Goal: Information Seeking & Learning: Compare options

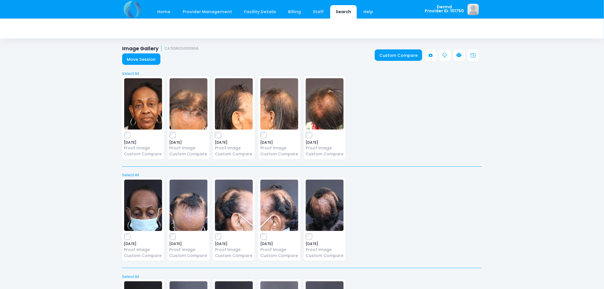
click at [330, 13] on link "Search" at bounding box center [343, 11] width 27 height 13
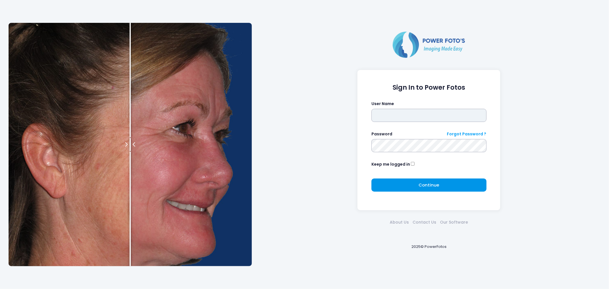
type input "*****"
click at [408, 186] on button "Continue Please wait..." at bounding box center [428, 184] width 115 height 13
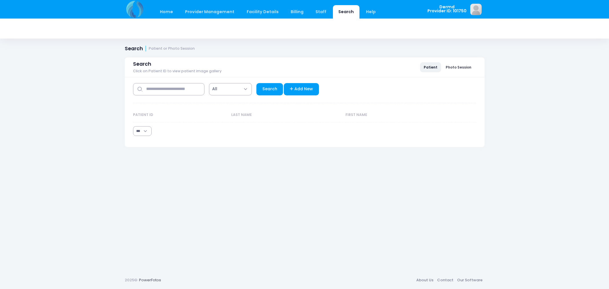
select select "***"
click at [169, 86] on input "text" at bounding box center [168, 89] width 71 height 12
type input "*******"
click at [275, 87] on link "Search" at bounding box center [269, 89] width 27 height 12
select select "***"
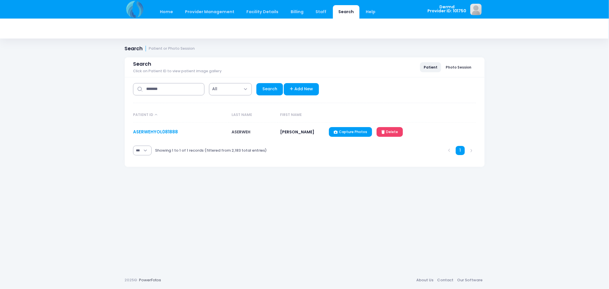
click at [150, 132] on link "ASERWEHYOL081888" at bounding box center [155, 132] width 45 height 6
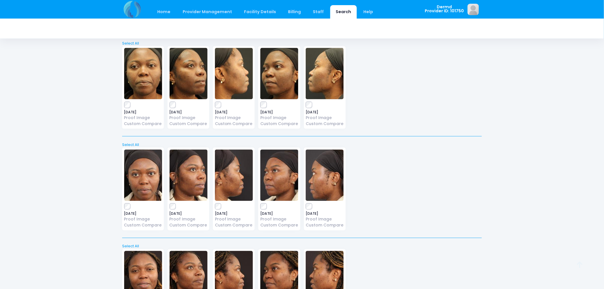
scroll to position [408, 0]
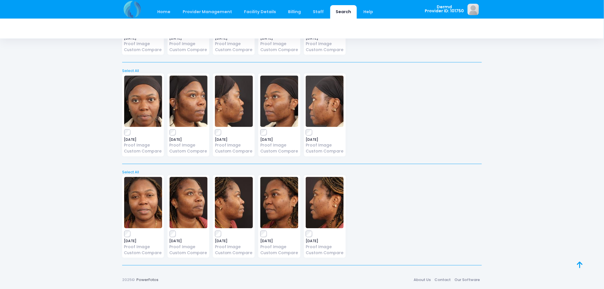
click at [147, 214] on img at bounding box center [143, 202] width 38 height 51
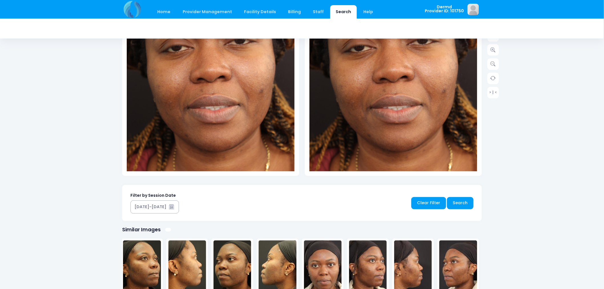
scroll to position [61, 0]
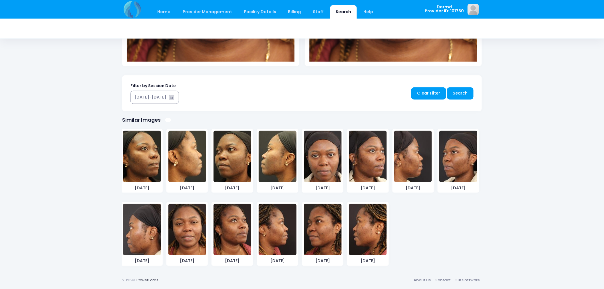
click at [280, 231] on img at bounding box center [277, 229] width 38 height 51
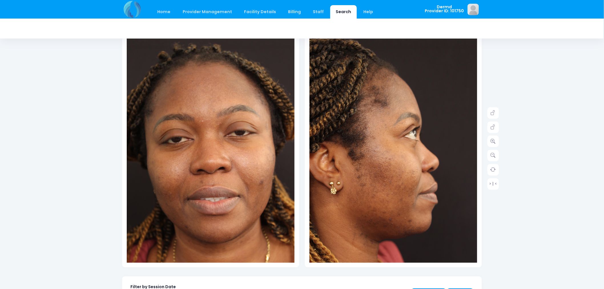
scroll to position [0, 0]
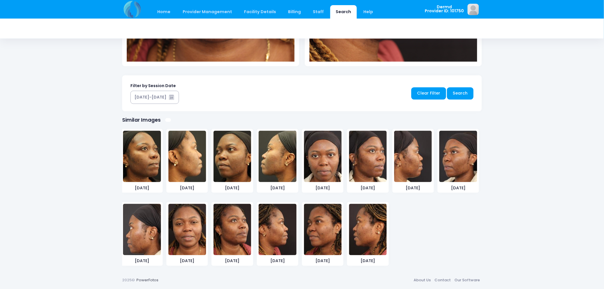
click at [369, 237] on img at bounding box center [368, 229] width 38 height 51
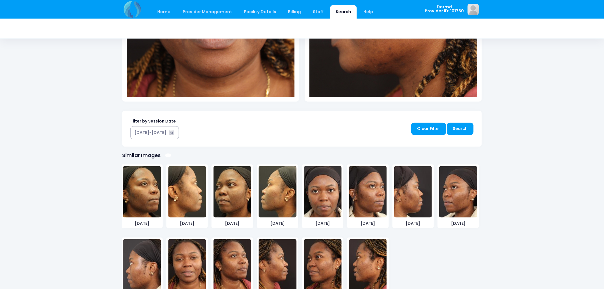
scroll to position [251, 0]
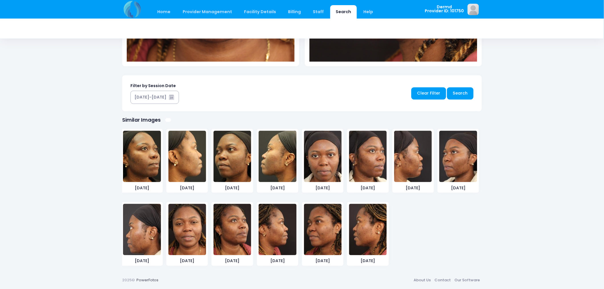
click at [323, 221] on img at bounding box center [323, 229] width 38 height 51
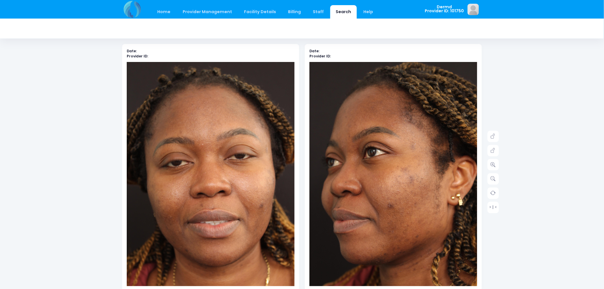
scroll to position [26, 0]
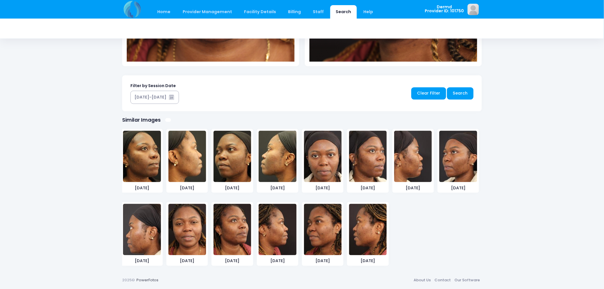
click at [274, 239] on img at bounding box center [277, 229] width 38 height 51
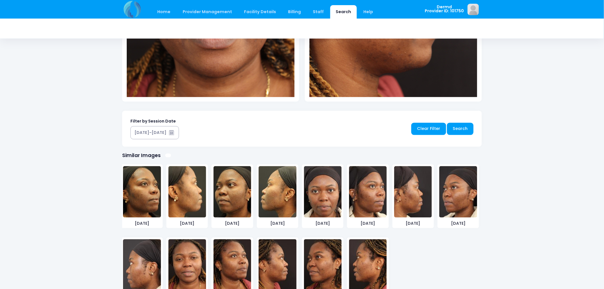
click at [226, 250] on img at bounding box center [232, 264] width 38 height 51
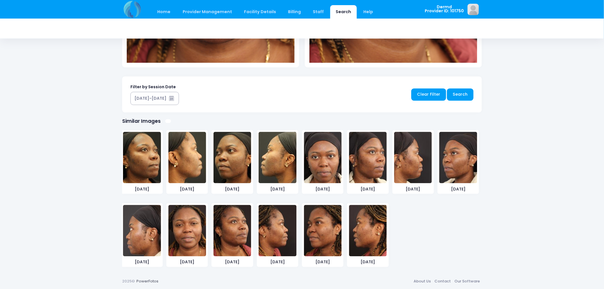
scroll to position [251, 0]
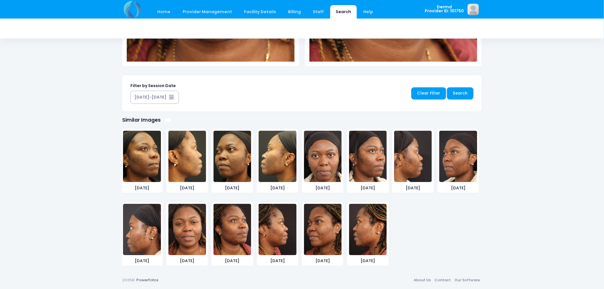
click at [217, 167] on img at bounding box center [232, 156] width 38 height 51
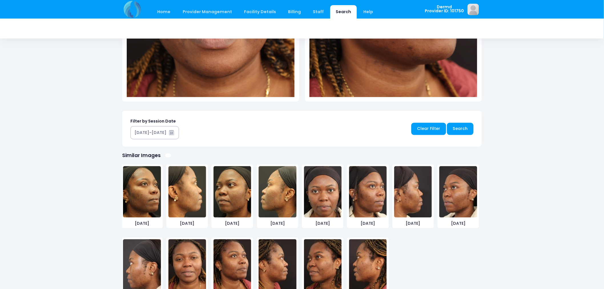
click at [221, 173] on img at bounding box center [232, 191] width 38 height 51
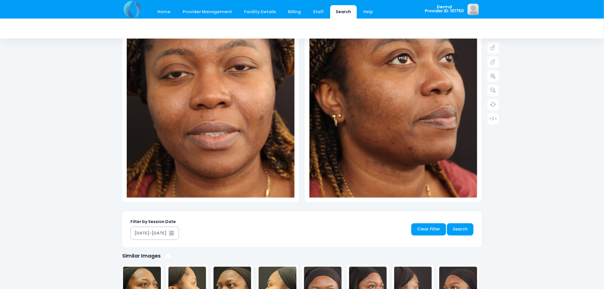
scroll to position [201, 0]
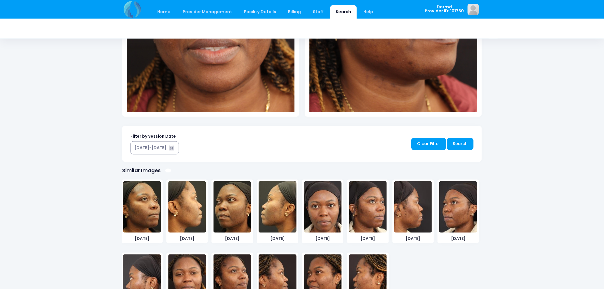
click at [375, 223] on img at bounding box center [368, 206] width 38 height 51
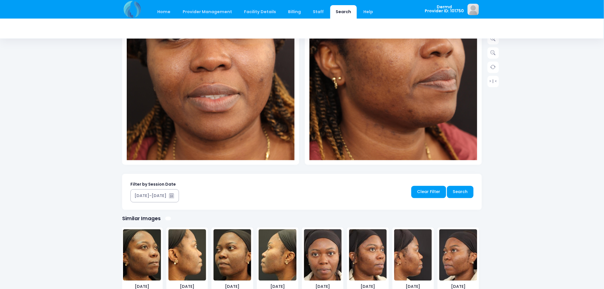
scroll to position [183, 0]
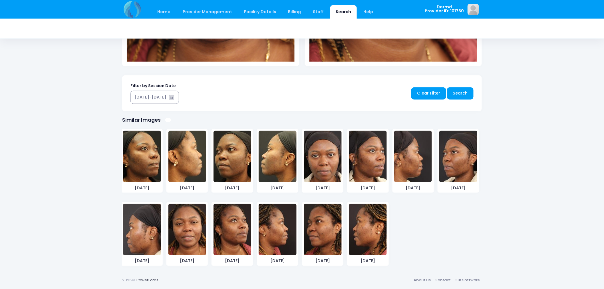
click at [372, 222] on img at bounding box center [368, 229] width 38 height 51
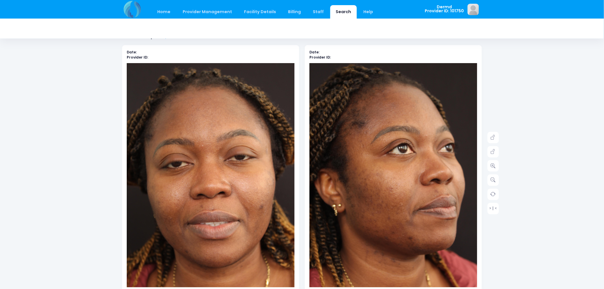
scroll to position [0, 0]
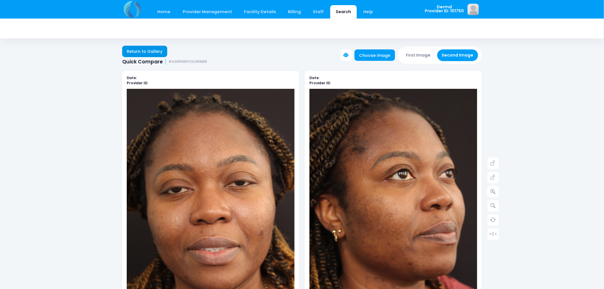
click at [148, 56] on link "Return to Gallery" at bounding box center [144, 51] width 45 height 11
click at [343, 7] on link "Search" at bounding box center [343, 11] width 27 height 13
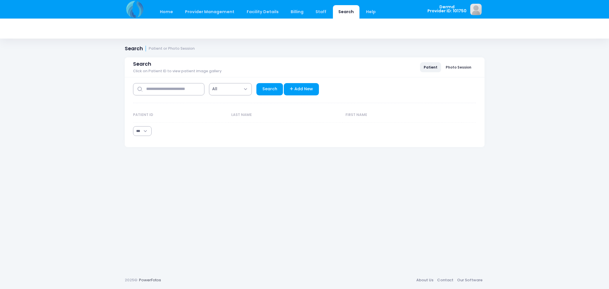
select select "***"
click at [178, 86] on input "text" at bounding box center [168, 89] width 71 height 12
type input "*******"
click at [264, 90] on link "Search" at bounding box center [269, 89] width 27 height 12
select select "***"
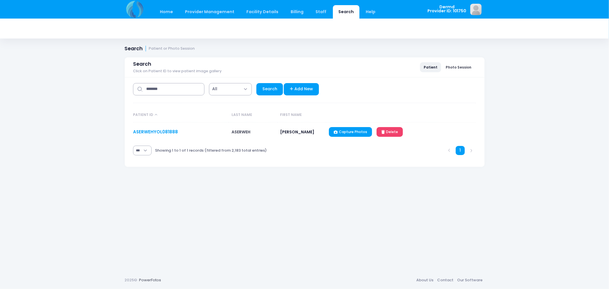
click at [172, 133] on link "ASERWEHYOL081888" at bounding box center [155, 132] width 45 height 6
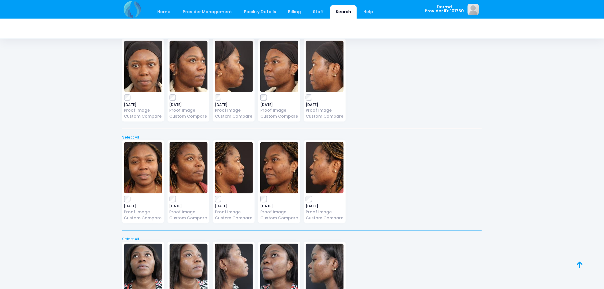
scroll to position [510, 0]
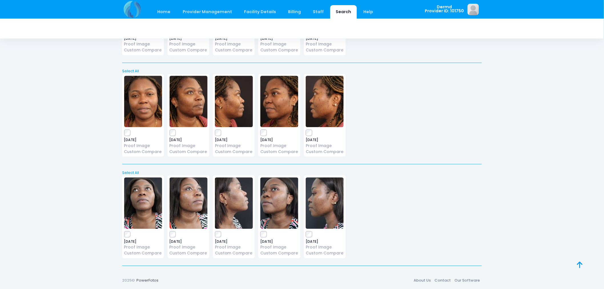
click at [144, 211] on img at bounding box center [143, 202] width 38 height 51
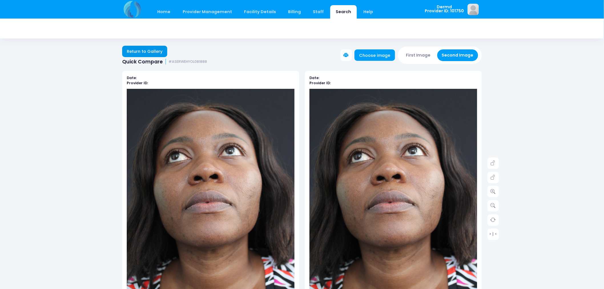
click at [144, 49] on link "Return to Gallery" at bounding box center [144, 51] width 45 height 11
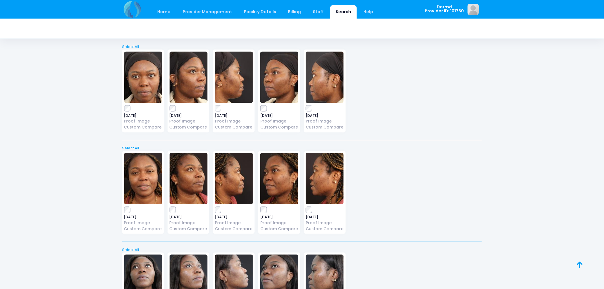
scroll to position [478, 0]
